Goal: Task Accomplishment & Management: Manage account settings

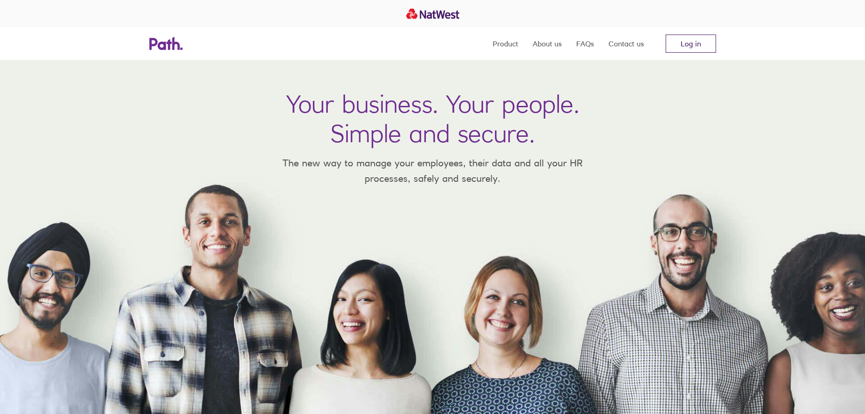
click at [697, 45] on link "Log in" at bounding box center [691, 44] width 50 height 18
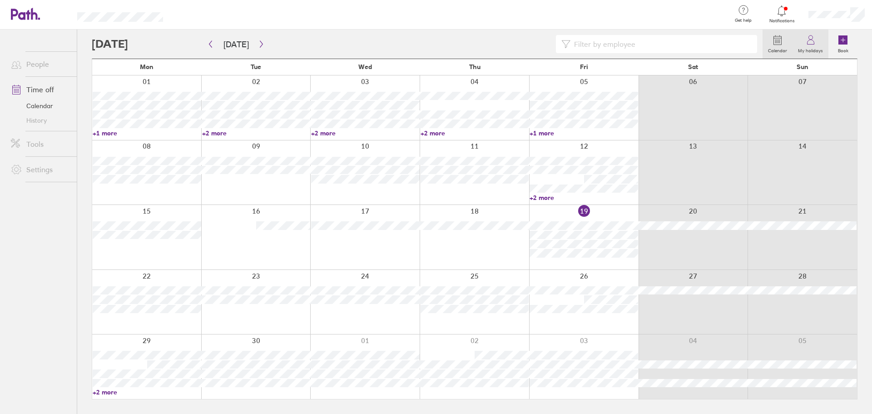
click at [814, 46] on label "My holidays" at bounding box center [811, 49] width 36 height 8
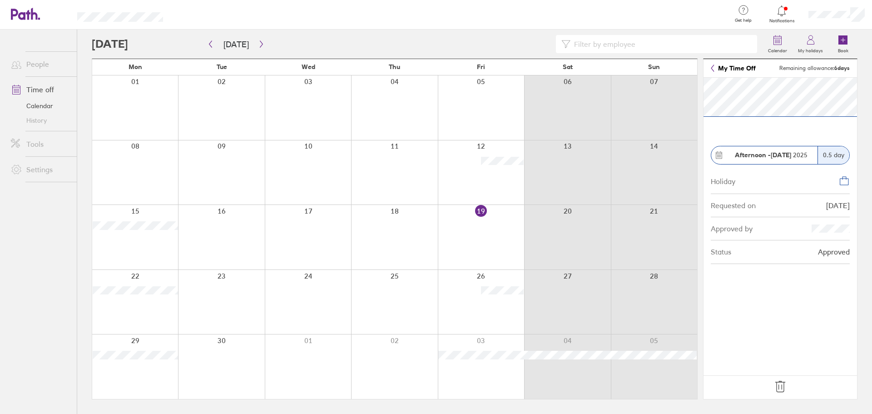
click at [783, 383] on icon at bounding box center [780, 386] width 15 height 15
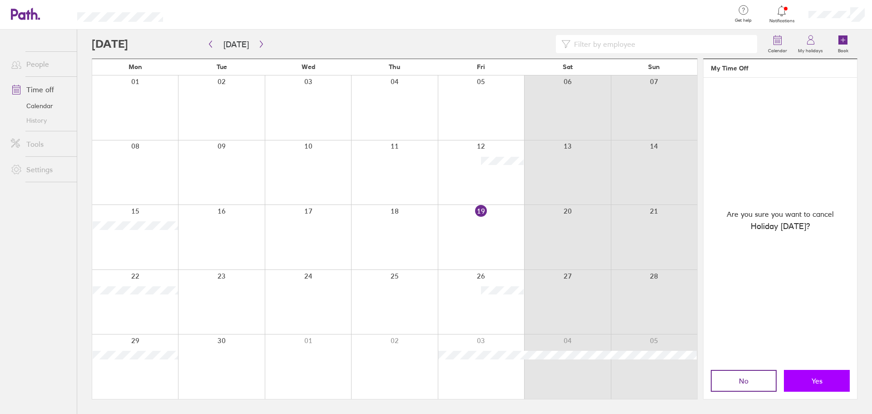
click at [802, 376] on button "Yes" at bounding box center [817, 381] width 66 height 22
